Goal: Task Accomplishment & Management: Manage account settings

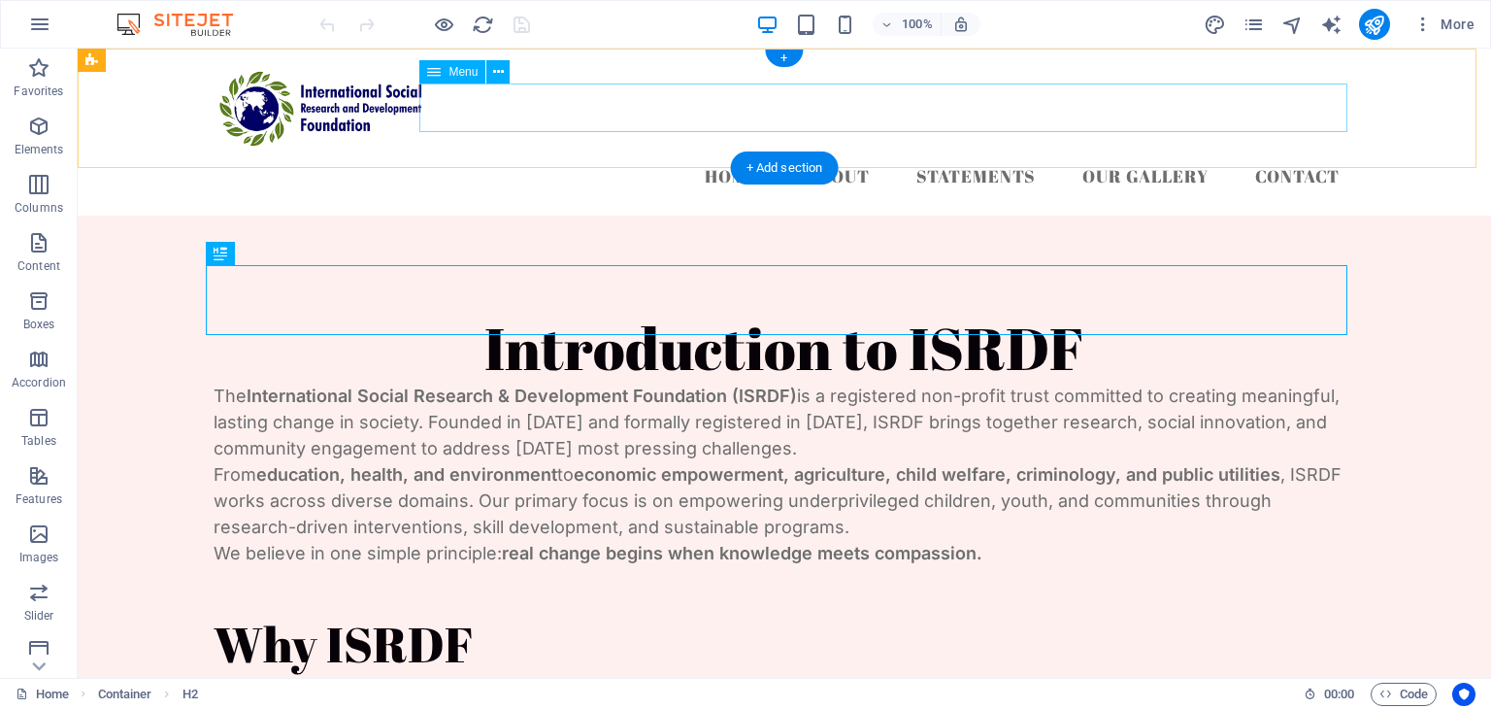
click at [959, 152] on nav "Home About Statements Our Gallery Contact" at bounding box center [785, 176] width 1142 height 49
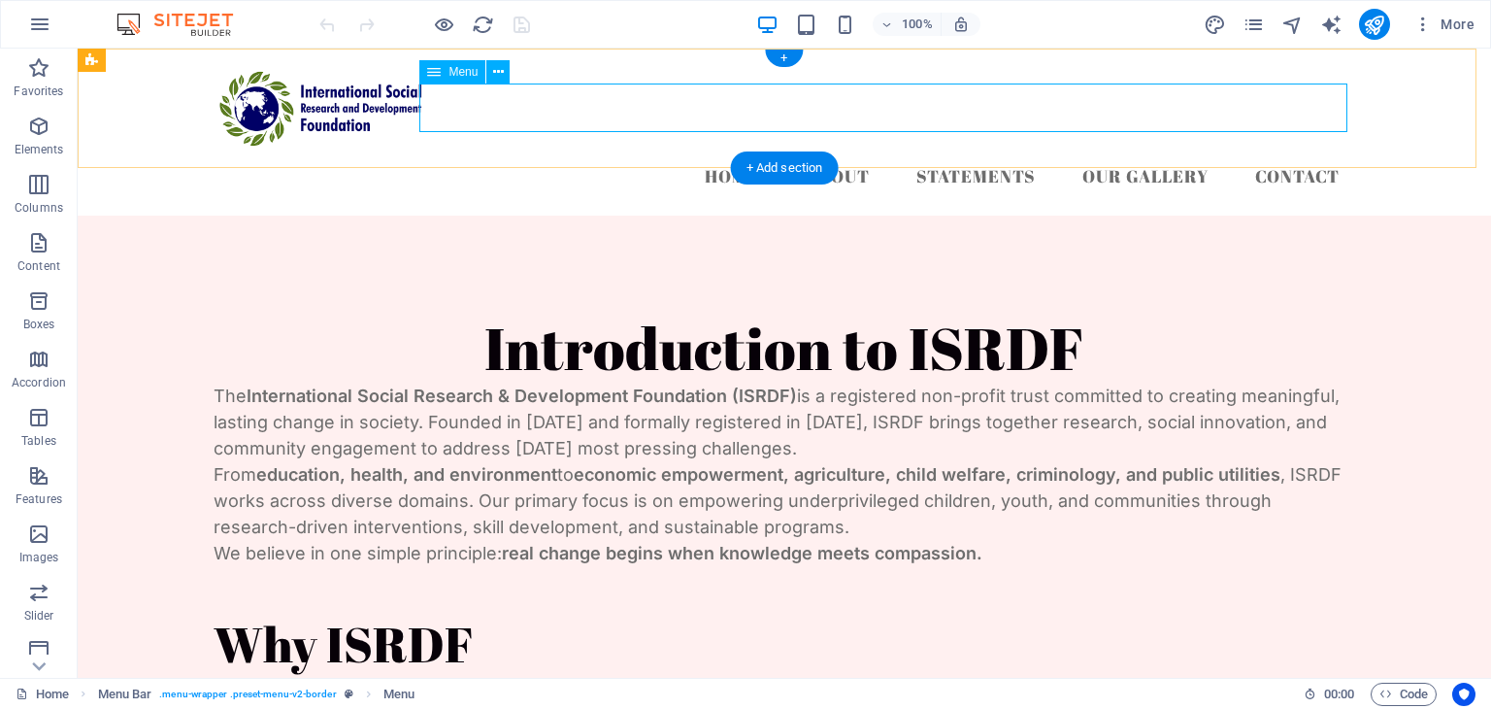
click at [726, 152] on nav "Home About Statements Our Gallery Contact" at bounding box center [785, 176] width 1142 height 49
select select
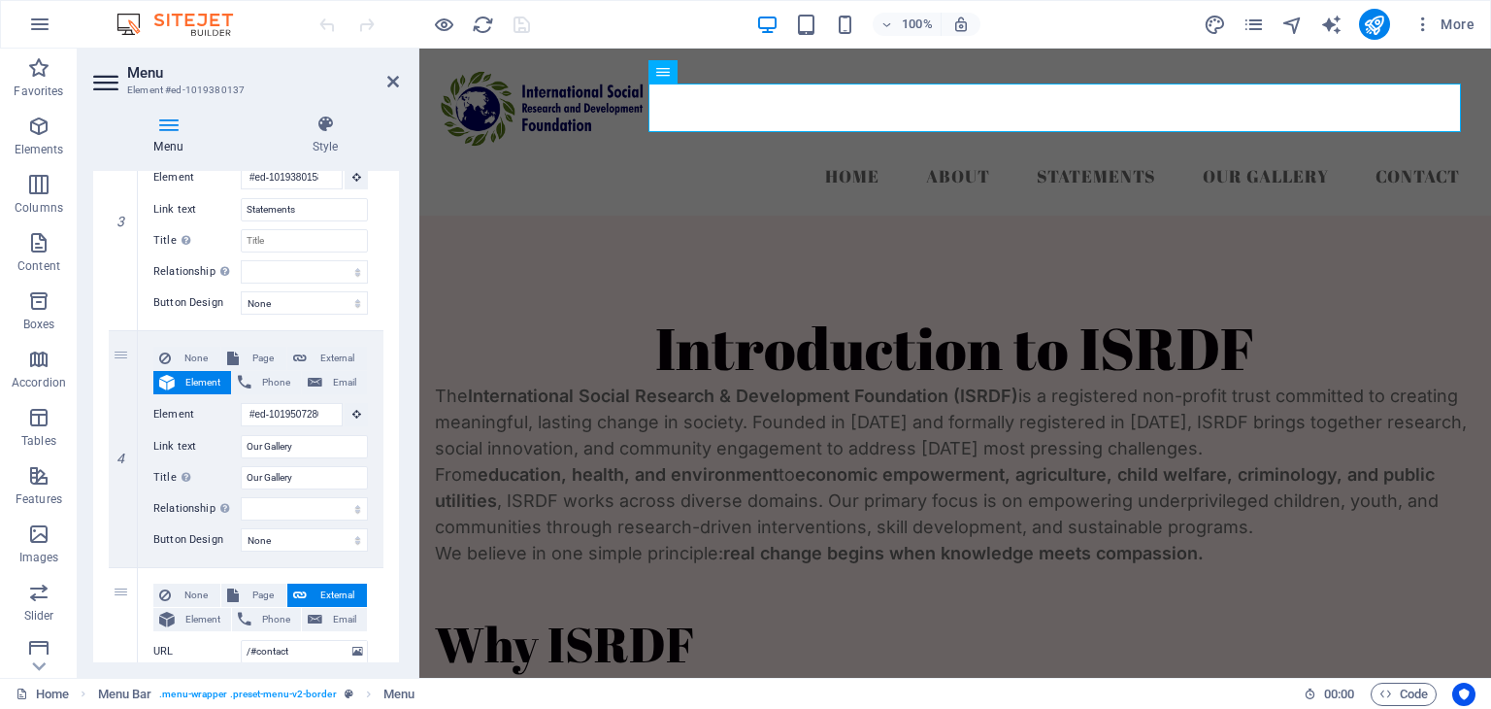
scroll to position [762, 0]
click at [121, 449] on icon at bounding box center [122, 452] width 11 height 14
select select
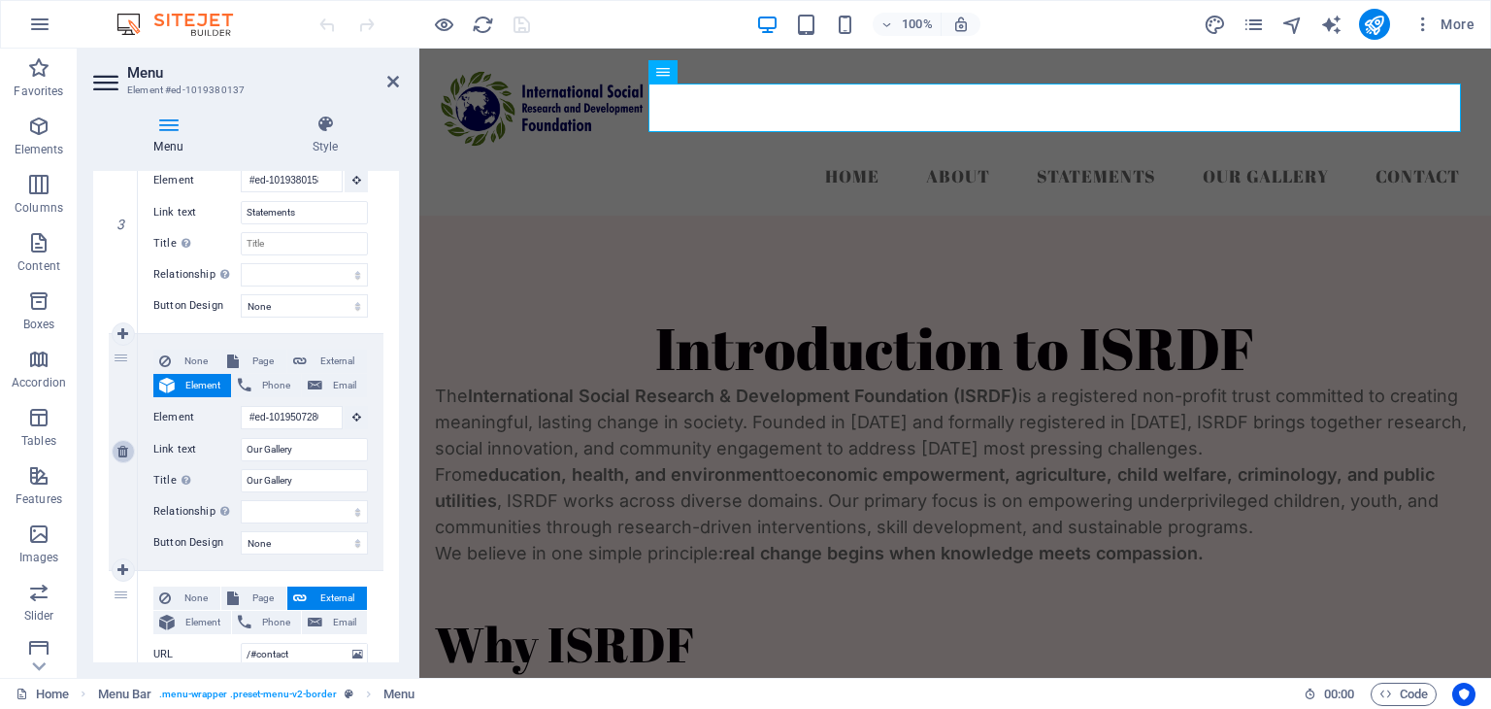
type input "/#contact"
type input "Contact"
select select
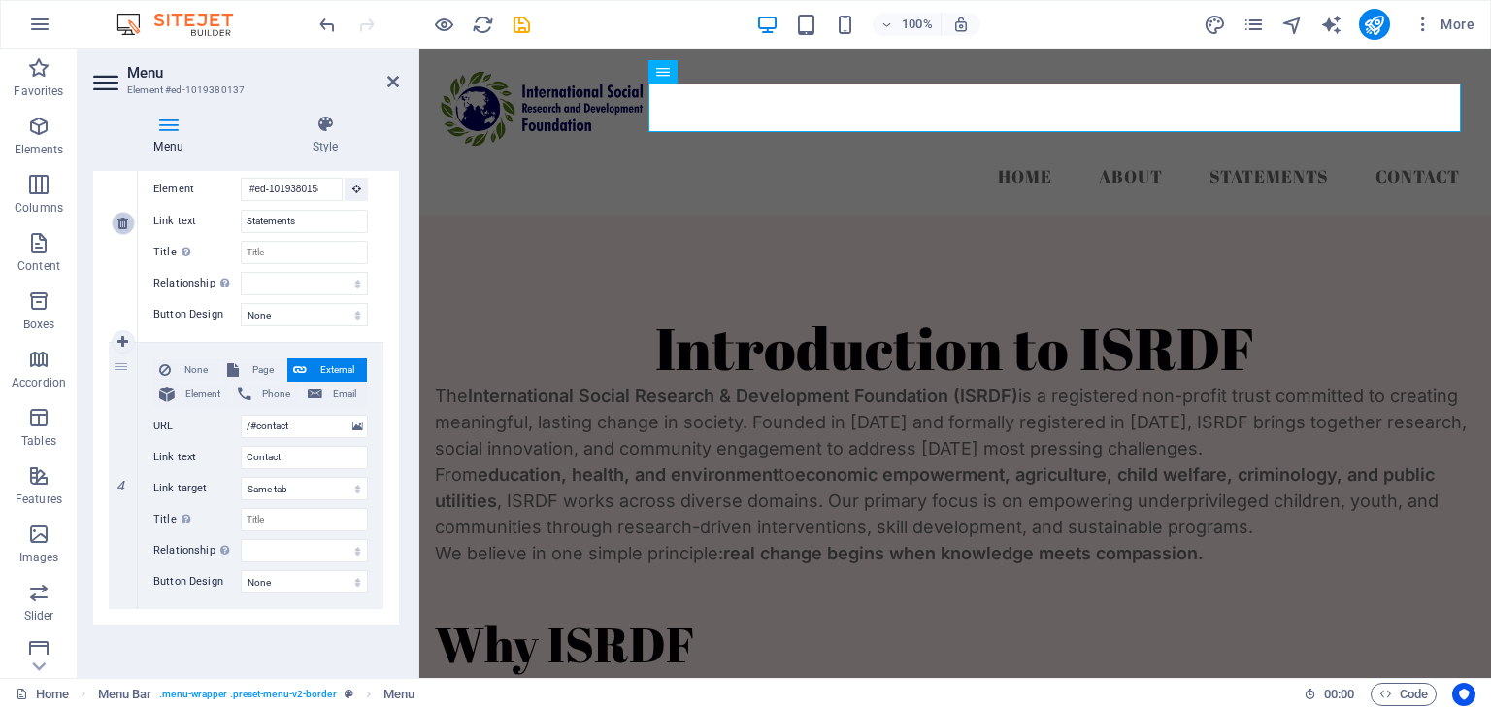
click at [120, 222] on icon at bounding box center [122, 224] width 11 height 14
select select
type input "/#contact"
type input "Contact"
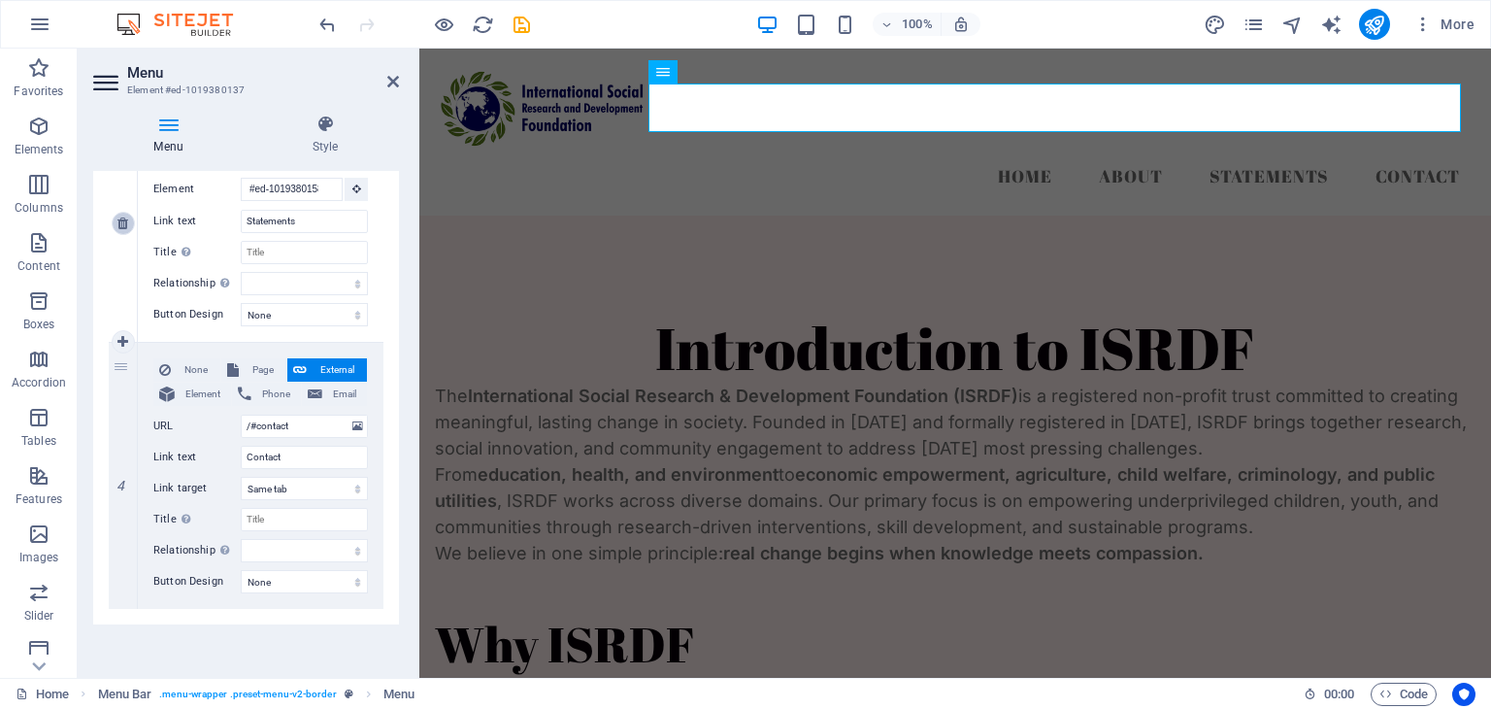
select select
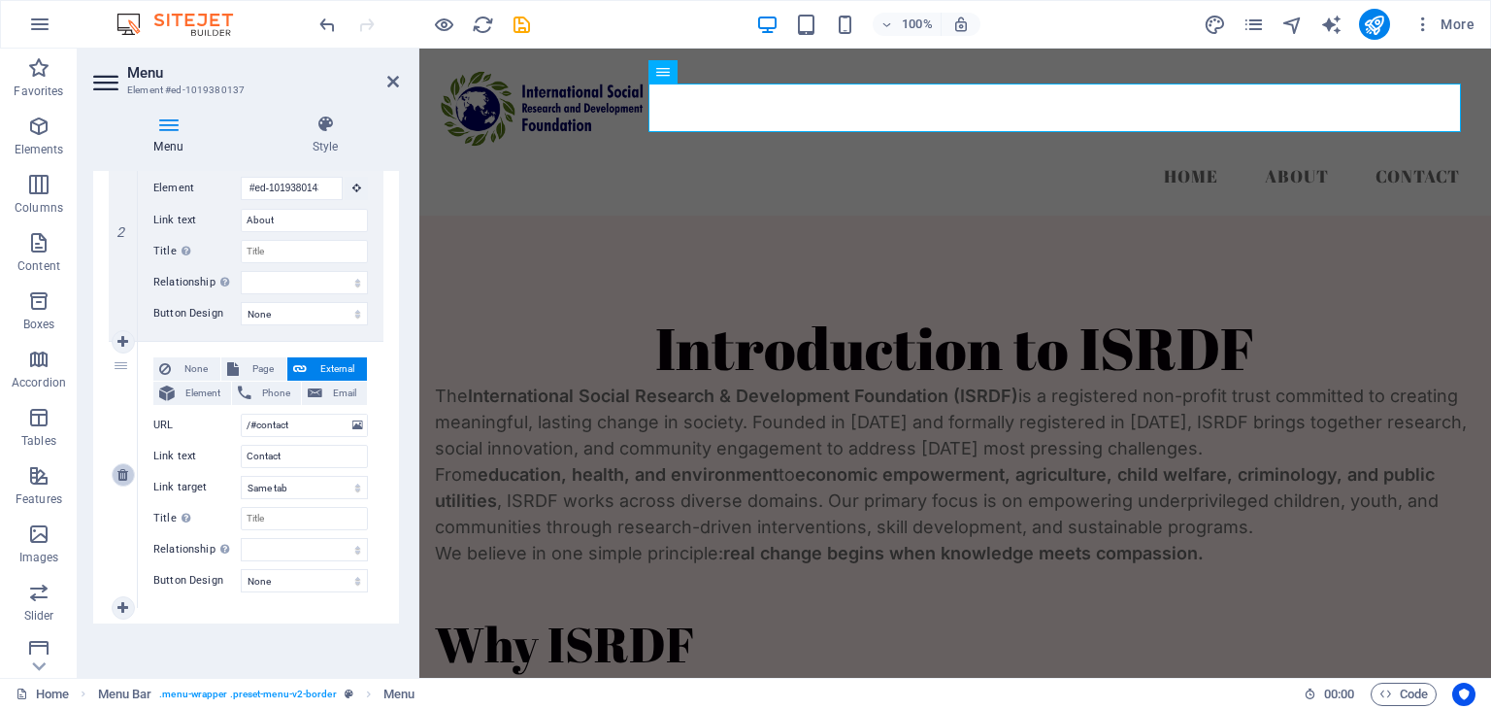
scroll to position [517, 0]
click at [390, 78] on icon at bounding box center [393, 82] width 12 height 16
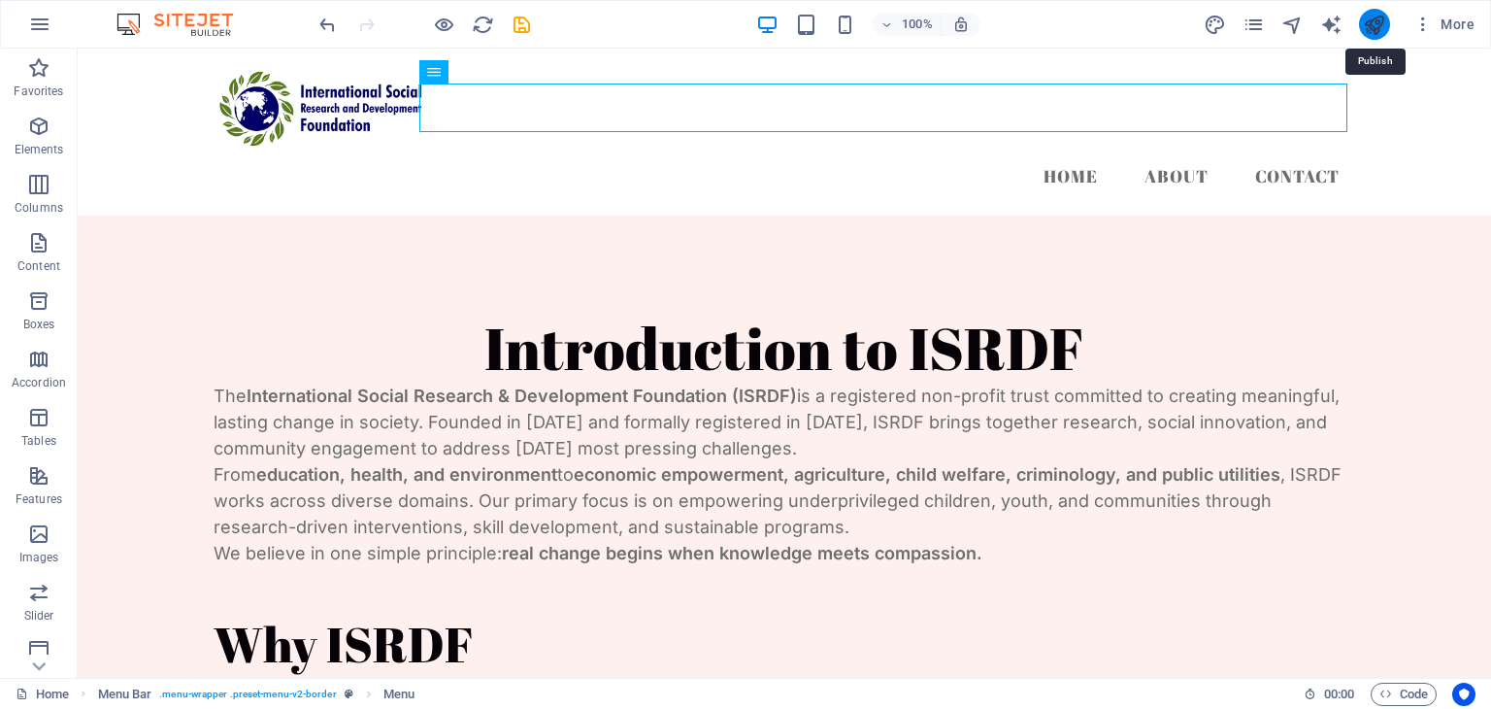
click at [1375, 20] on icon "publish" at bounding box center [1374, 25] width 22 height 22
